Goal: Task Accomplishment & Management: Use online tool/utility

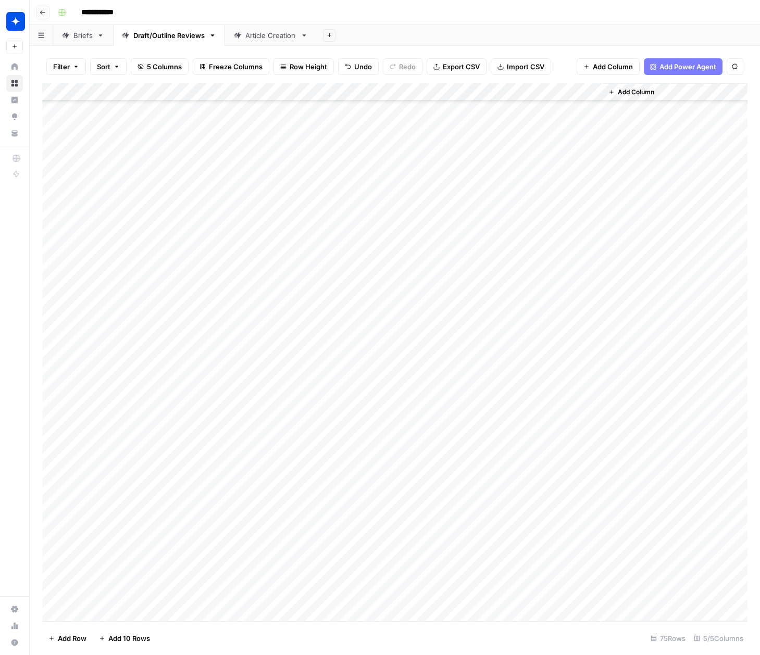
scroll to position [808, 0]
click at [403, 610] on div "Add Column" at bounding box center [394, 352] width 705 height 538
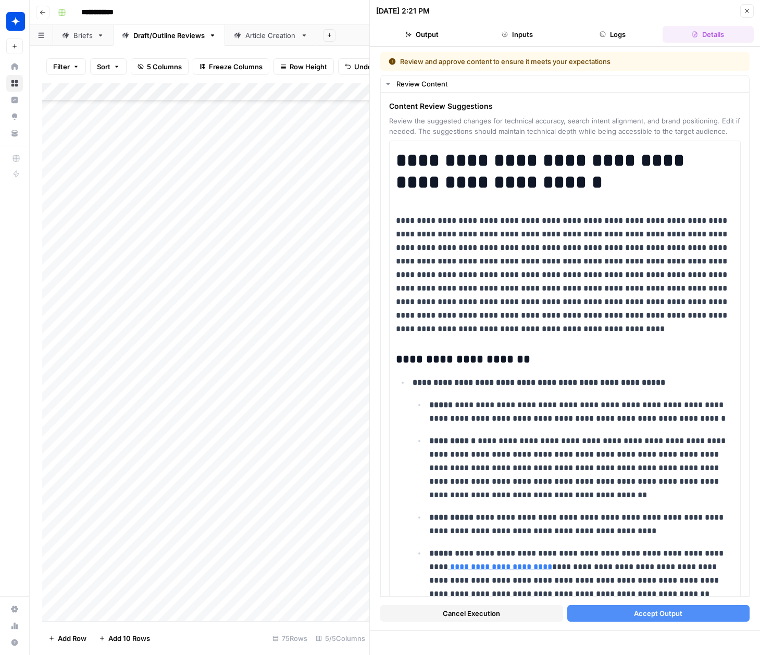
click at [613, 612] on button "Accept Output" at bounding box center [658, 613] width 183 height 17
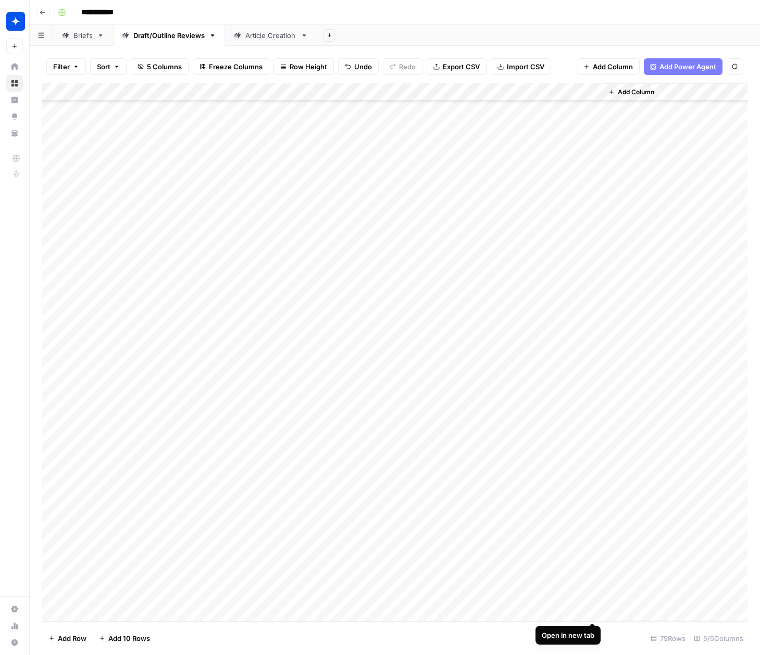
click at [597, 612] on div "Add Column" at bounding box center [394, 352] width 705 height 538
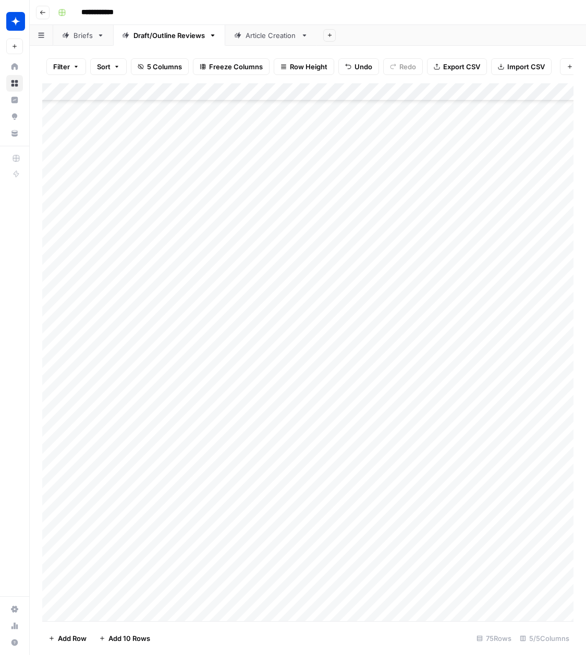
scroll to position [825, 0]
click at [88, 614] on div "Add Column" at bounding box center [307, 352] width 531 height 538
click at [217, 598] on div "Add Column" at bounding box center [307, 352] width 531 height 538
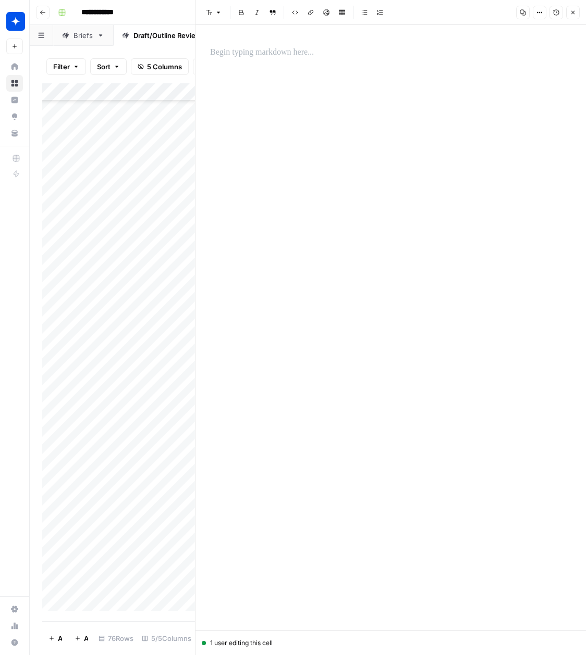
click at [293, 57] on p at bounding box center [390, 53] width 361 height 14
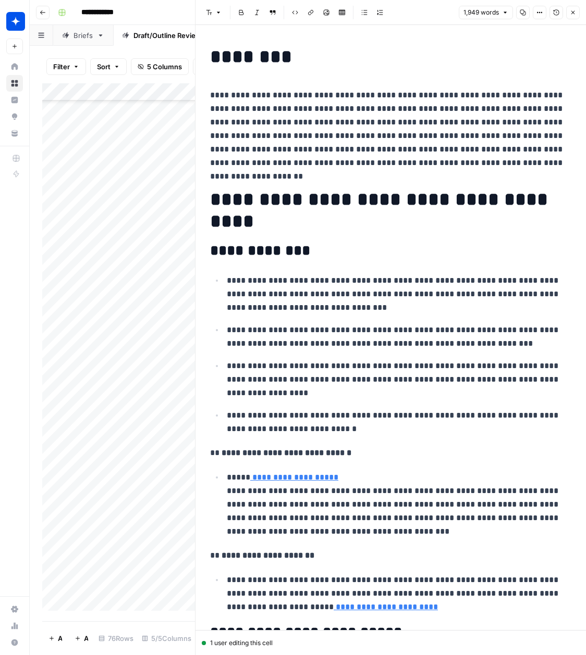
scroll to position [3146, 0]
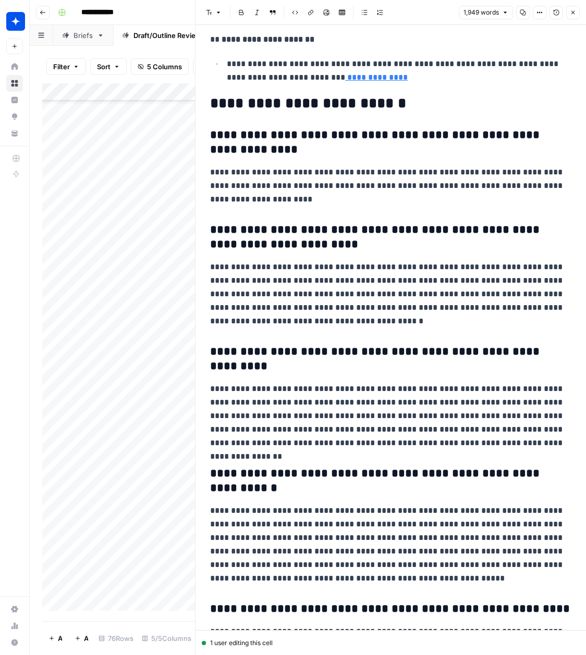
click at [571, 12] on icon "button" at bounding box center [572, 12] width 6 height 6
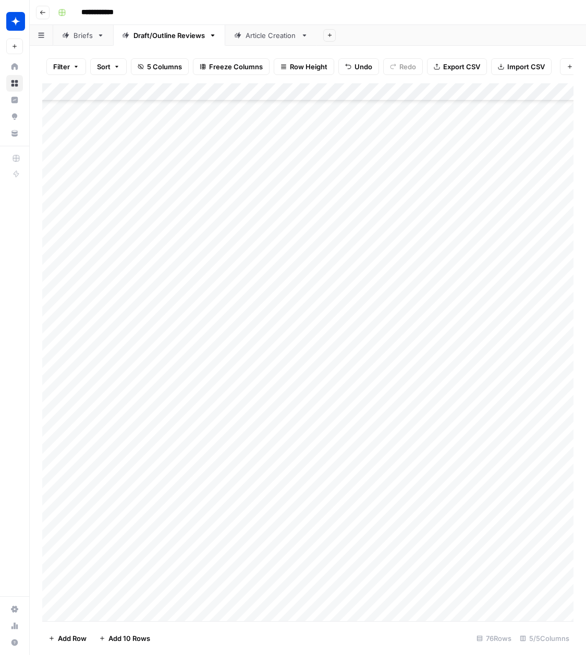
click at [256, 596] on div "Add Column" at bounding box center [307, 352] width 531 height 538
click at [254, 597] on div "Add Column" at bounding box center [307, 352] width 531 height 538
click at [261, 627] on div "Outline" at bounding box center [285, 636] width 104 height 19
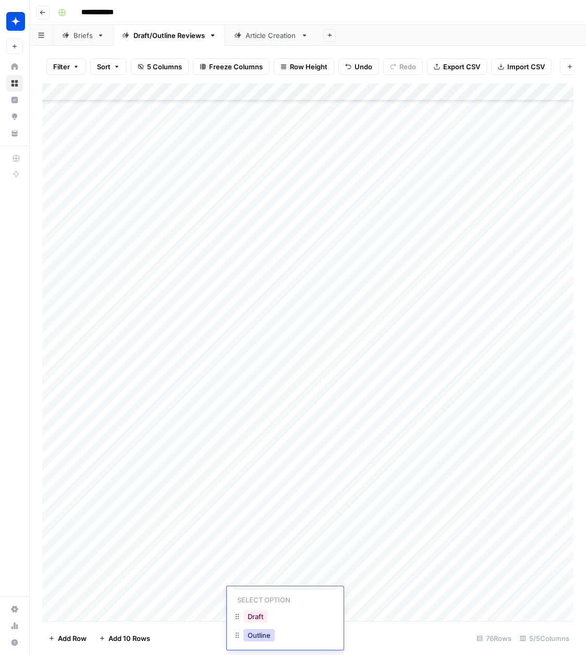
click at [259, 634] on button "Outline" at bounding box center [258, 635] width 31 height 13
click at [368, 594] on div "Add Column" at bounding box center [307, 352] width 531 height 538
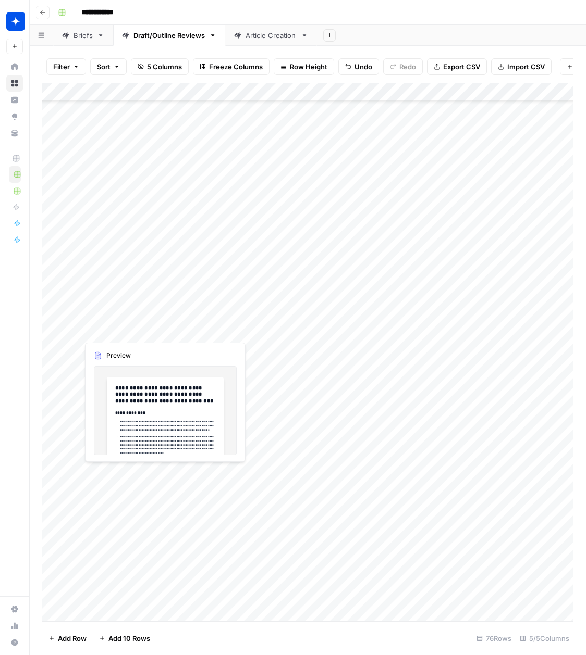
scroll to position [803, 0]
